Goal: Information Seeking & Learning: Learn about a topic

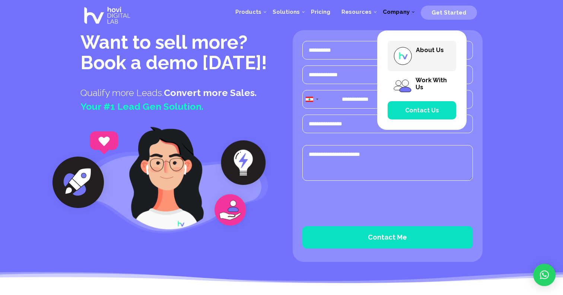
click at [405, 56] on img at bounding box center [402, 56] width 19 height 19
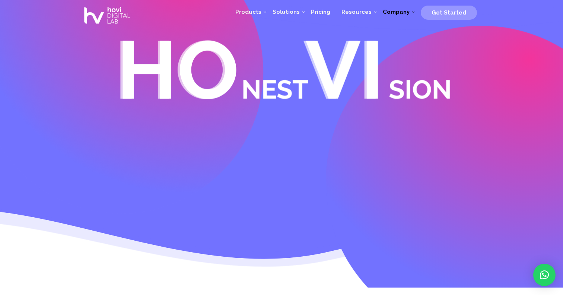
click at [409, 11] on span "Company" at bounding box center [396, 12] width 27 height 7
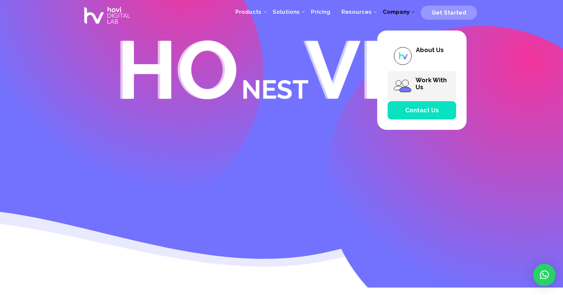
click at [407, 82] on img at bounding box center [402, 86] width 19 height 19
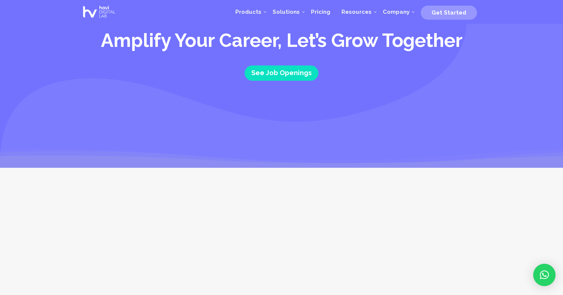
scroll to position [14, 0]
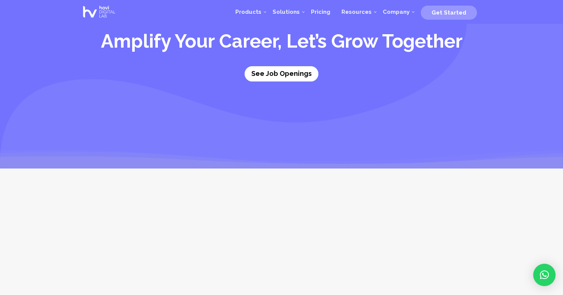
click at [294, 72] on link "See Job Openings" at bounding box center [282, 73] width 74 height 15
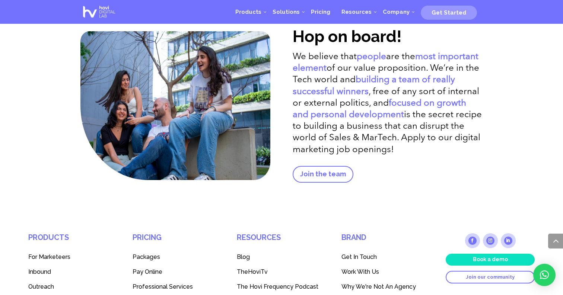
scroll to position [1449, 0]
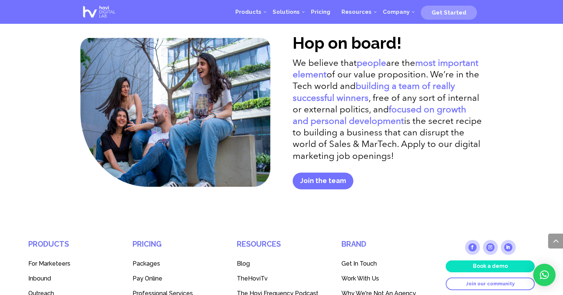
click at [326, 182] on link "Join the team" at bounding box center [323, 181] width 61 height 17
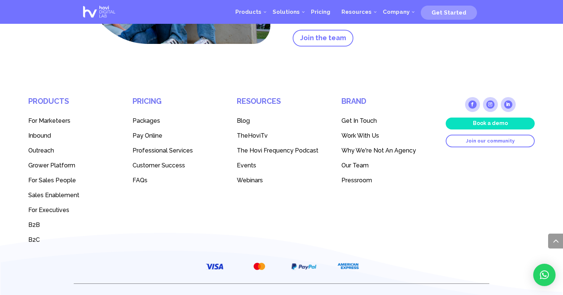
scroll to position [1593, 0]
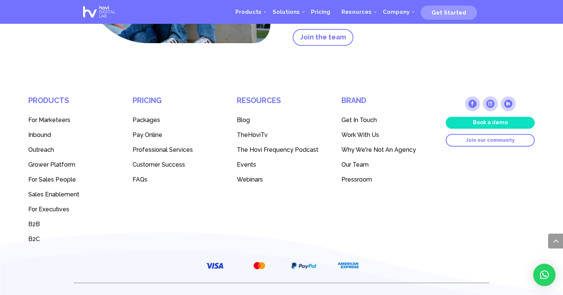
click at [358, 162] on span "Our Team" at bounding box center [355, 164] width 27 height 7
